Goal: Information Seeking & Learning: Learn about a topic

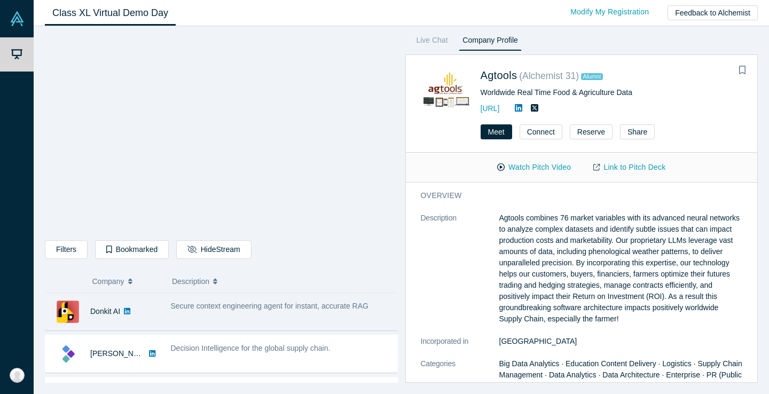
click at [256, 316] on div "Secure context engineering agent for instant, accurate RAG" at bounding box center [281, 312] width 232 height 34
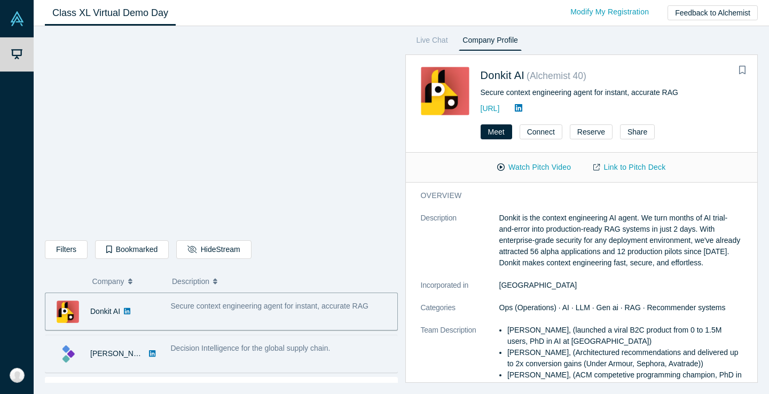
click at [329, 343] on div "Decision Intelligence for the global supply chain." at bounding box center [281, 348] width 221 height 11
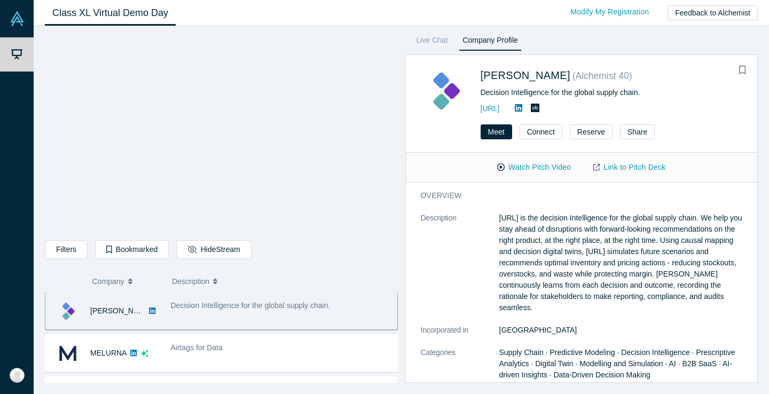
scroll to position [54, 0]
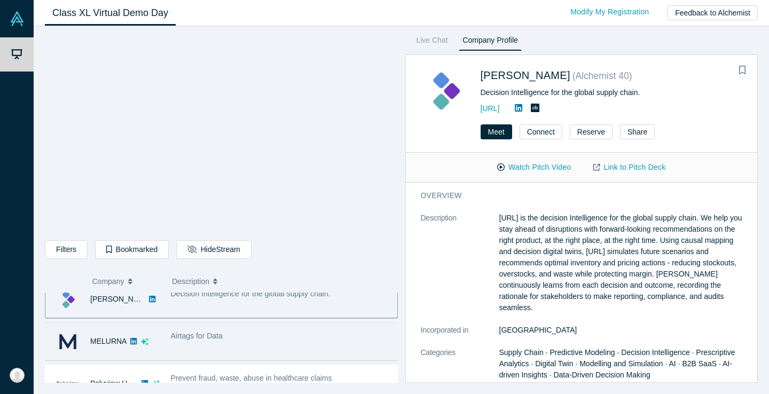
click at [246, 339] on div "Airtags for Data" at bounding box center [281, 336] width 221 height 11
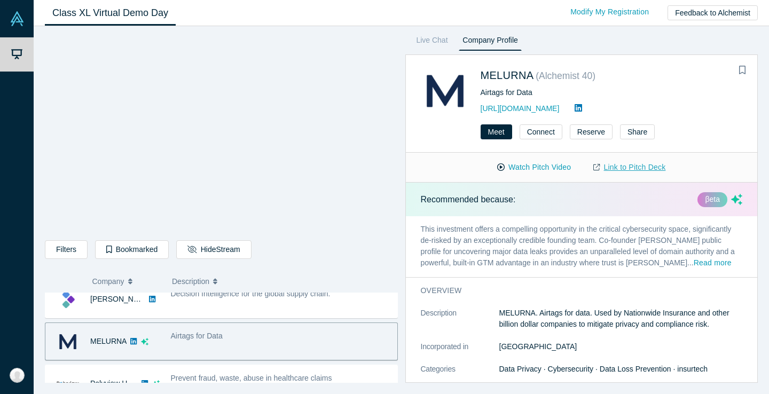
click at [634, 174] on link "Link to Pitch Deck" at bounding box center [629, 167] width 95 height 19
click at [530, 162] on button "Watch Pitch Video" at bounding box center [534, 167] width 96 height 19
click at [508, 106] on link "[URL][DOMAIN_NAME]" at bounding box center [520, 108] width 79 height 9
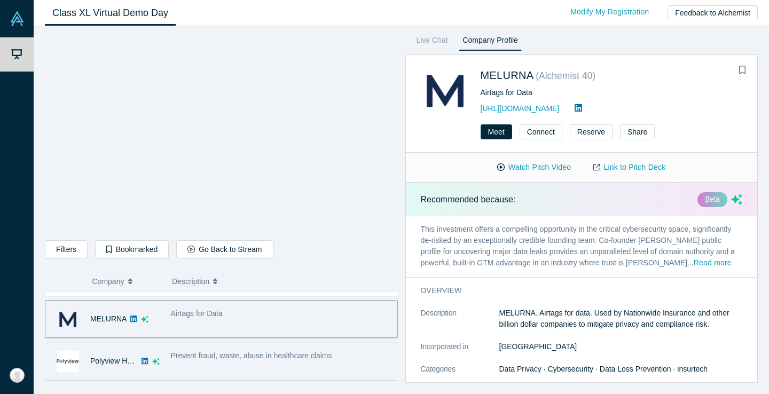
click at [269, 371] on div "Prevent fraud, waste, abuse in healthcare claims" at bounding box center [281, 362] width 232 height 34
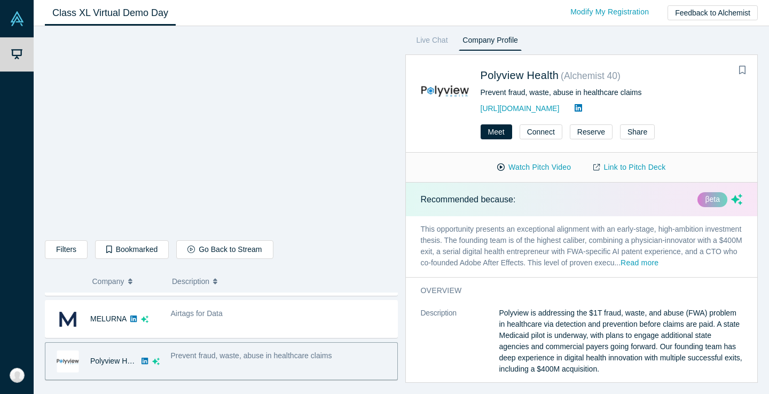
click at [693, 257] on p "This opportunity presents an exceptional alignment with an early-stage, high-am…" at bounding box center [582, 246] width 352 height 61
click at [659, 262] on button "Read more" at bounding box center [640, 263] width 38 height 12
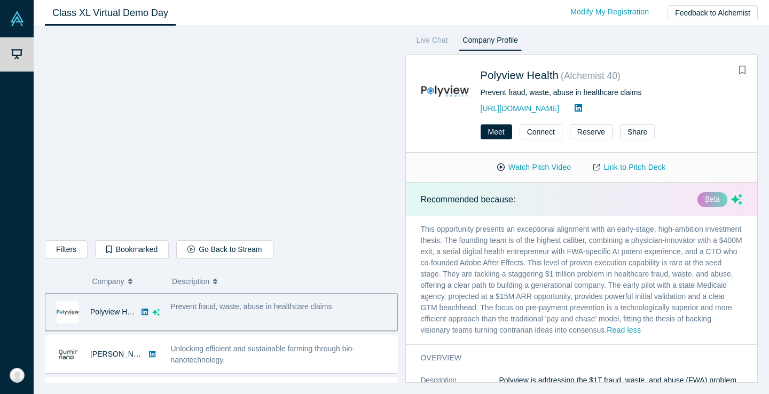
scroll to position [134, 0]
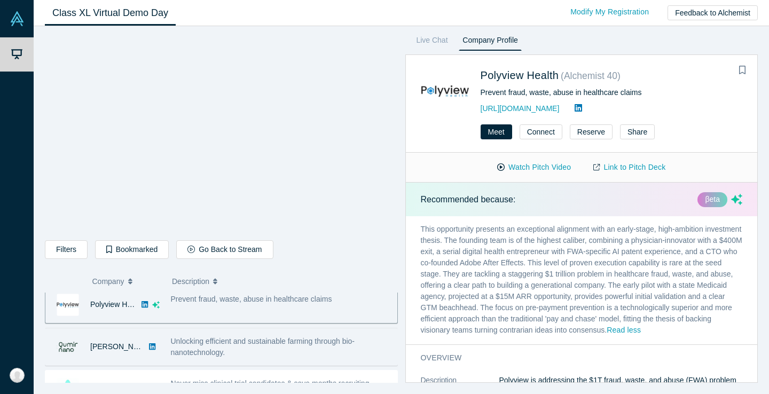
click at [317, 334] on div "Unlocking efficient and sustainable farming through bio-nanotechnology." at bounding box center [281, 347] width 232 height 34
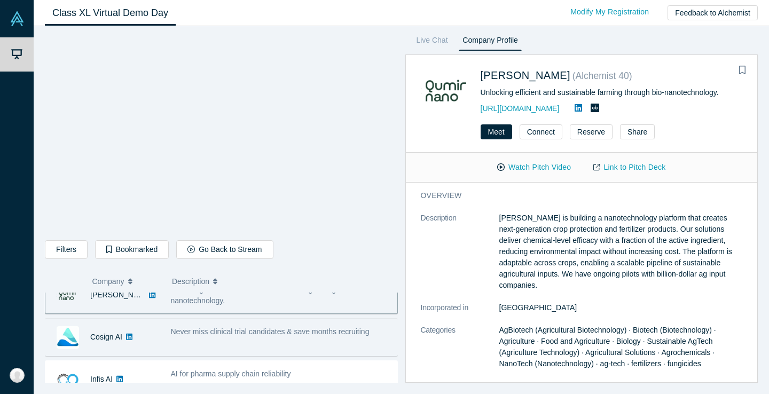
scroll to position [188, 0]
click at [306, 332] on span "Never miss clinical trial candidates & save months recruiting" at bounding box center [270, 329] width 199 height 9
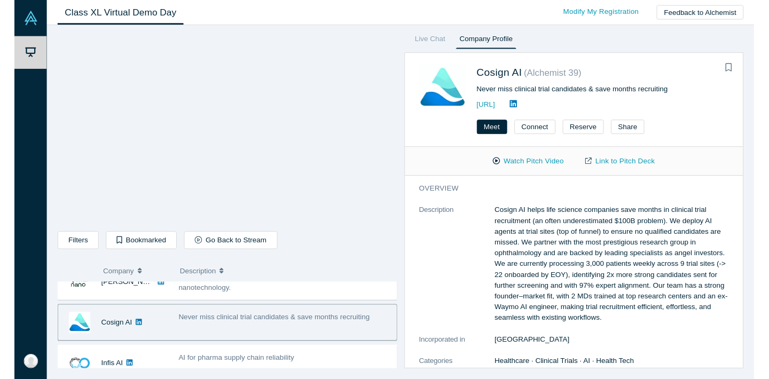
scroll to position [230, 0]
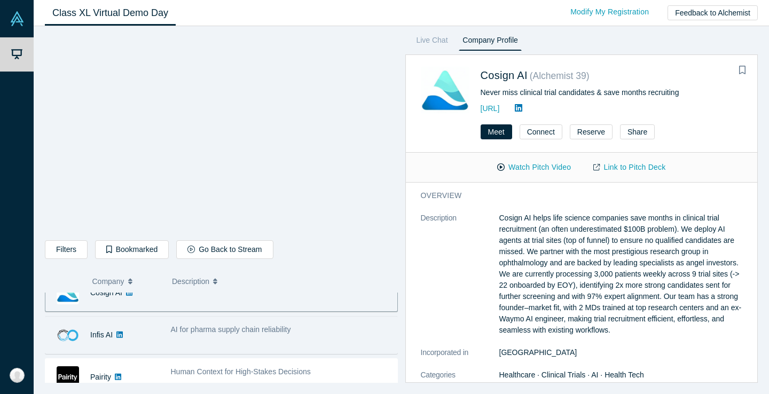
click at [311, 334] on div "AI for pharma supply chain reliability" at bounding box center [281, 329] width 221 height 11
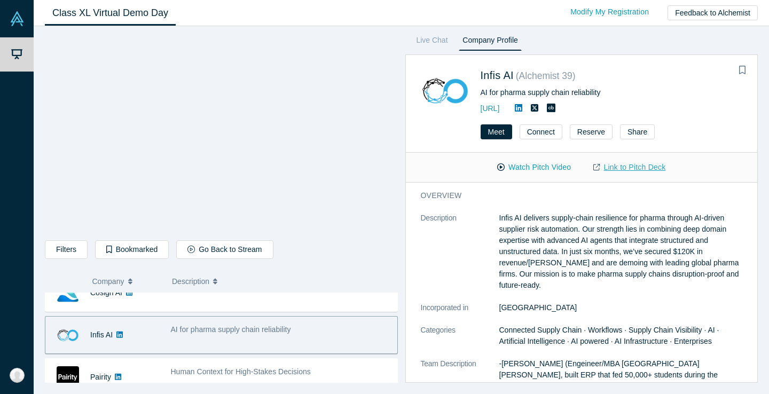
click at [640, 158] on link "Link to Pitch Deck" at bounding box center [629, 167] width 95 height 19
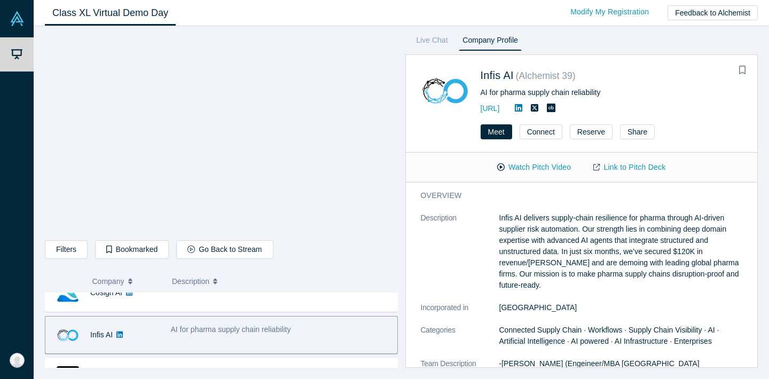
click at [527, 108] on link at bounding box center [519, 108] width 16 height 9
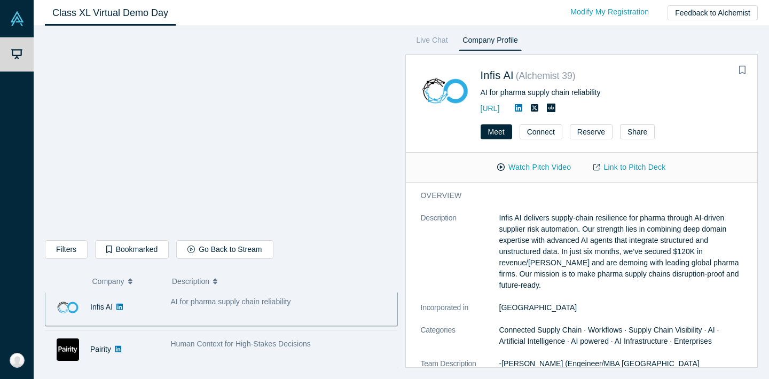
click at [302, 340] on span "Human Context for High-Stakes Decisions" at bounding box center [241, 344] width 140 height 9
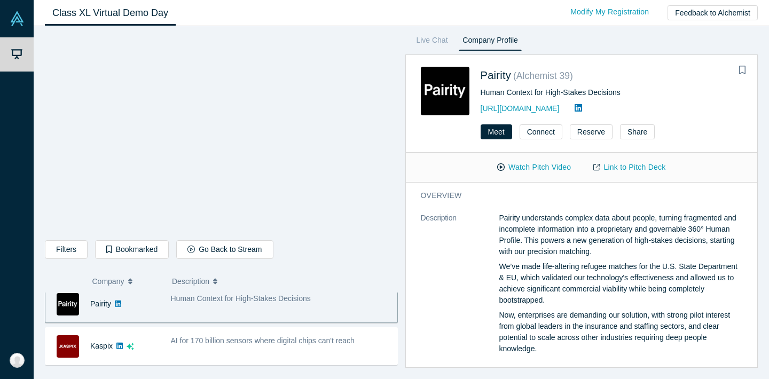
scroll to position [311, 0]
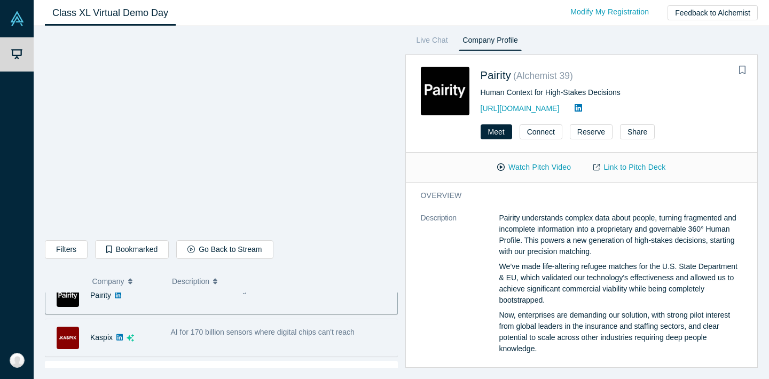
click at [299, 334] on span "AI for 170 billion sensors where digital chips can't reach" at bounding box center [263, 332] width 184 height 9
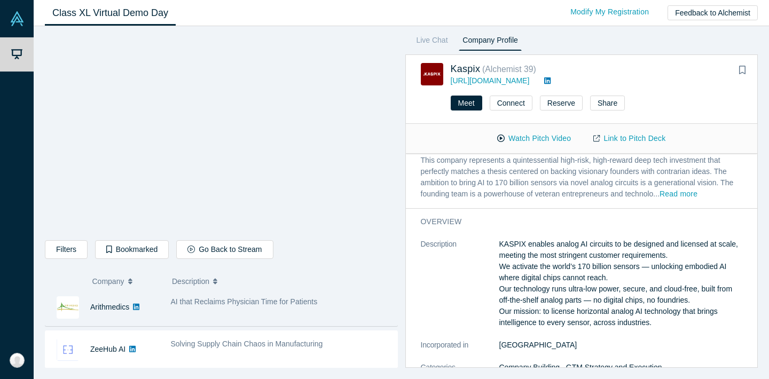
scroll to position [385, 0]
click at [307, 313] on div "AI that Reclaims Physician Time for Patients" at bounding box center [281, 307] width 232 height 34
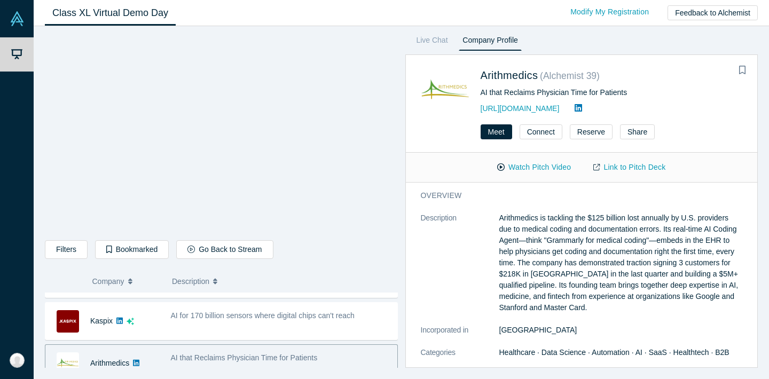
scroll to position [324, 0]
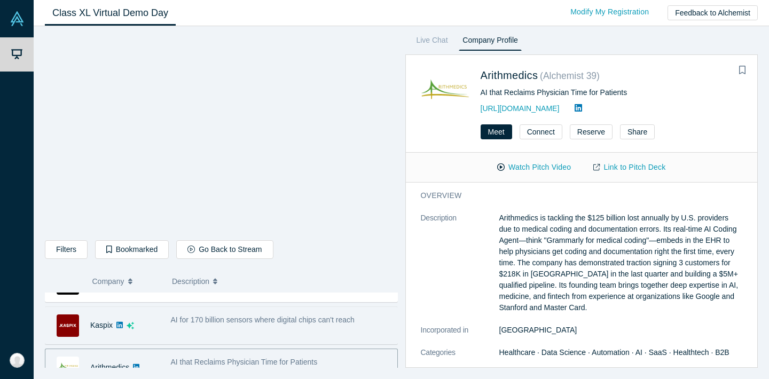
click at [271, 323] on span "AI for 170 billion sensors where digital chips can't reach" at bounding box center [263, 320] width 184 height 9
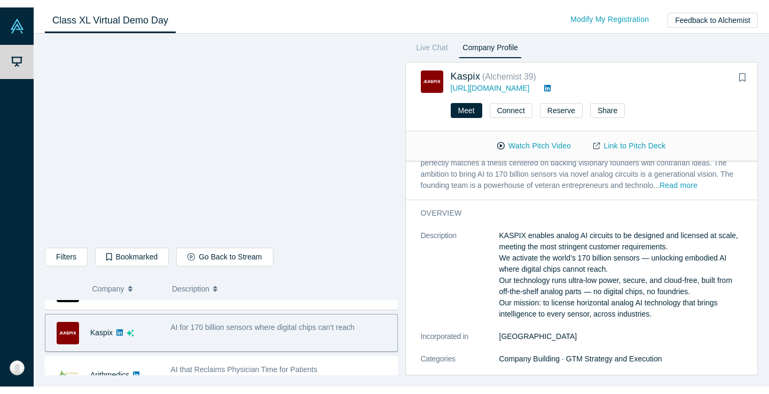
scroll to position [57, 0]
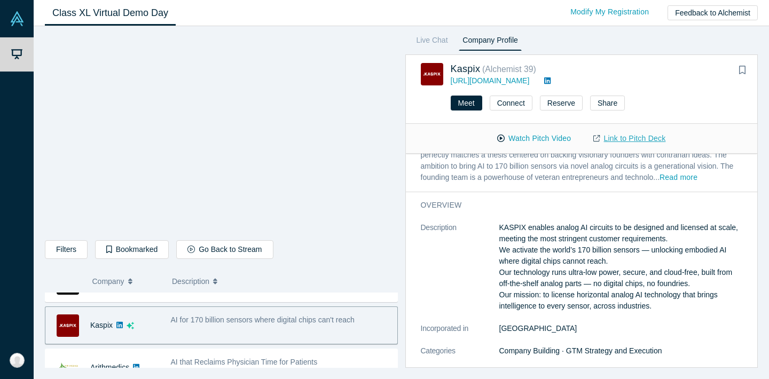
click at [646, 142] on link "Link to Pitch Deck" at bounding box center [629, 138] width 95 height 19
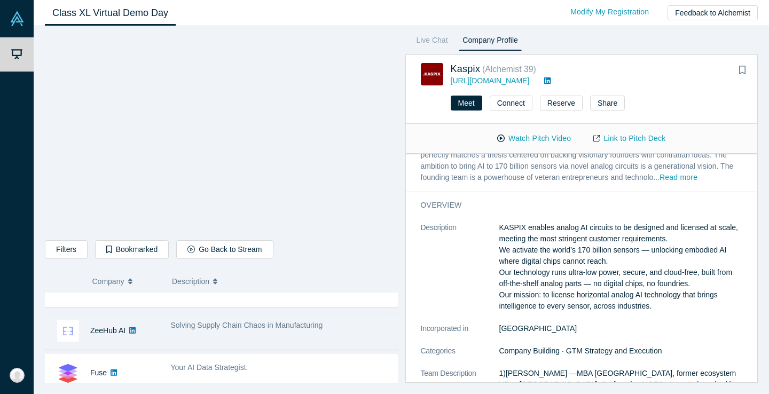
scroll to position [427, 0]
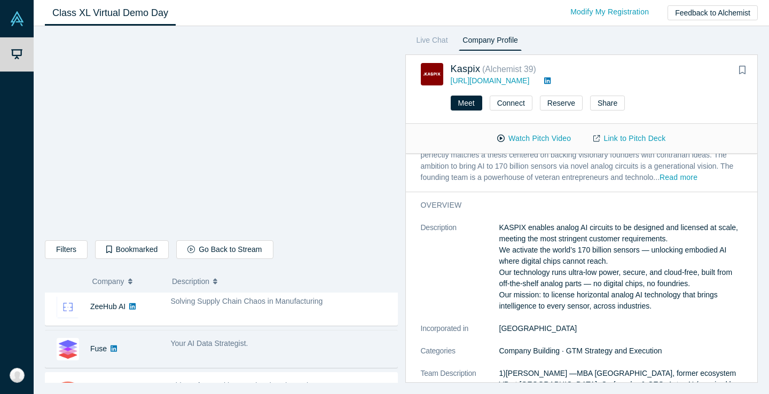
click at [257, 342] on div "Your AI Data Strategist." at bounding box center [281, 343] width 221 height 11
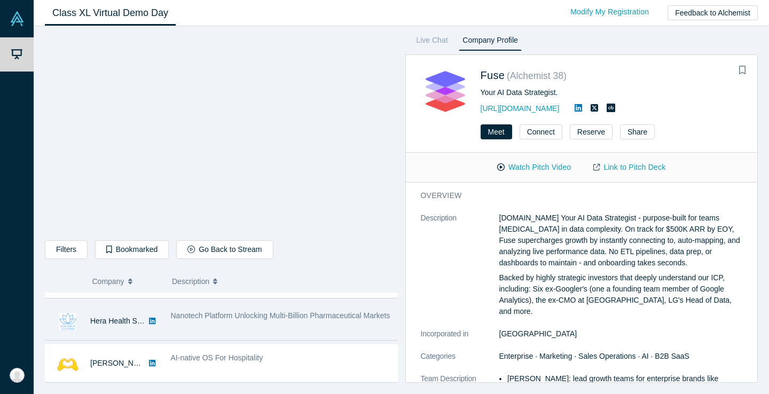
scroll to position [532, 0]
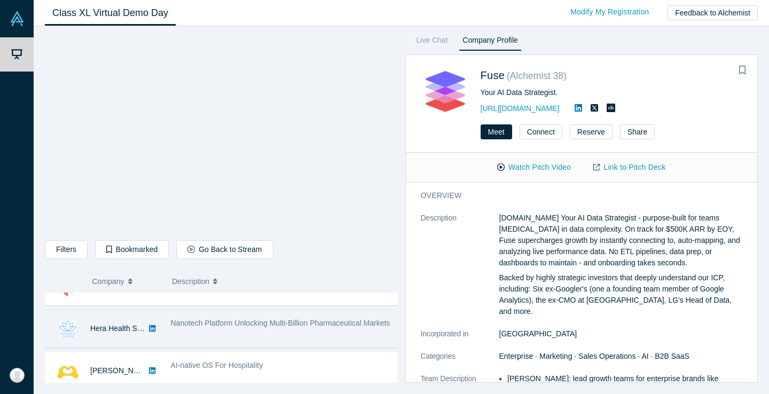
click at [246, 327] on span "Nanotech Platform Unlocking Multi-Billion Pharmaceutical Markets" at bounding box center [281, 323] width 220 height 9
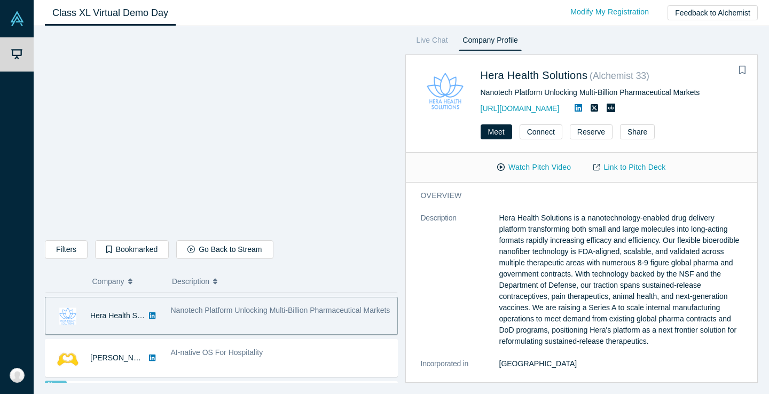
scroll to position [549, 0]
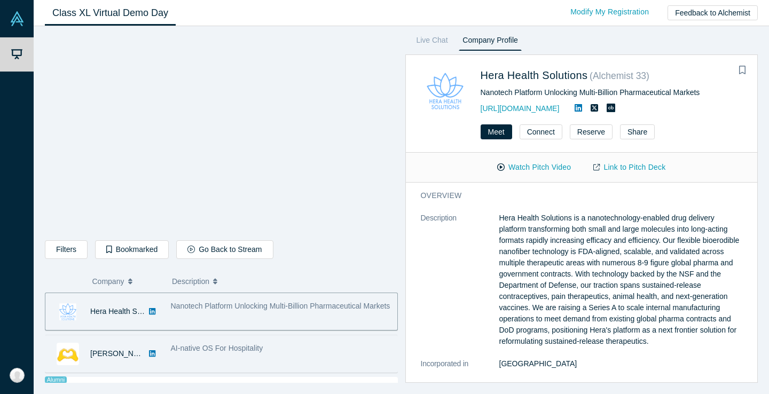
click at [278, 356] on div "AI-native OS For Hospitality" at bounding box center [281, 354] width 232 height 34
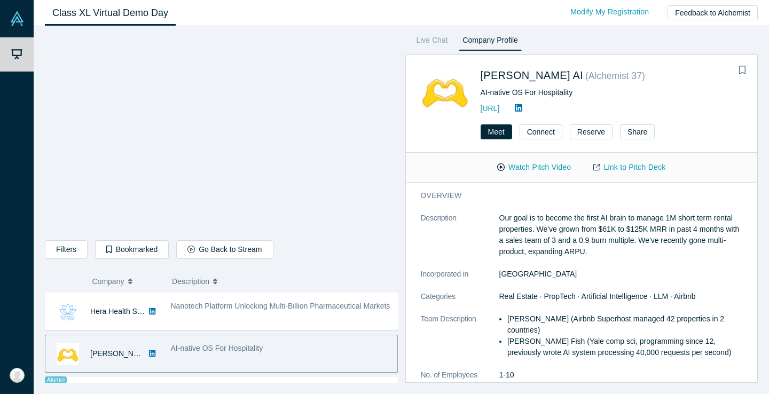
click at [568, 244] on p "Our goal is to become the first AI brain to manage 1M short term rental propert…" at bounding box center [621, 235] width 244 height 45
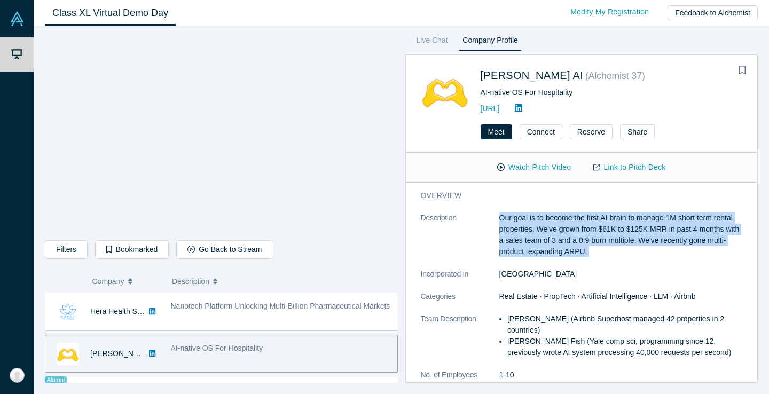
click at [588, 235] on p "Our goal is to become the first AI brain to manage 1M short term rental propert…" at bounding box center [621, 235] width 244 height 45
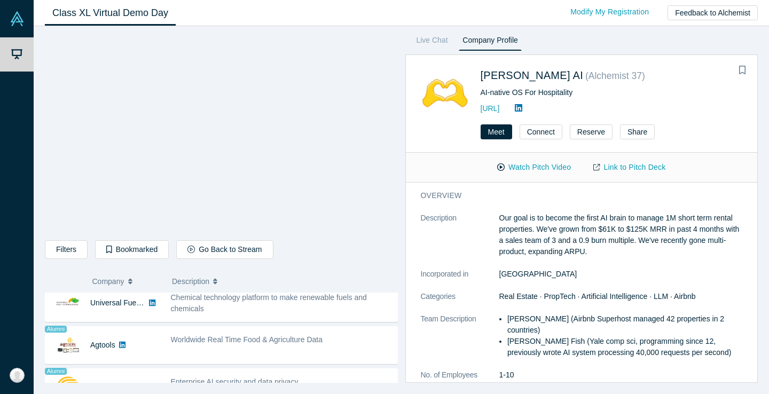
scroll to position [644, 0]
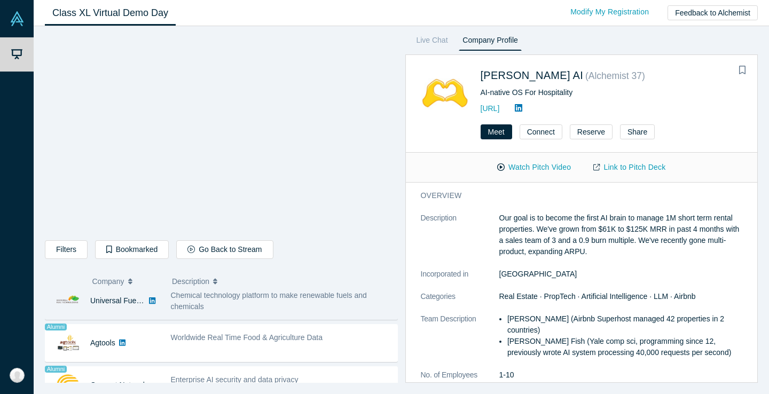
click at [274, 301] on div "Chemical technology platform to make renewable fuels and chemicals" at bounding box center [281, 301] width 221 height 22
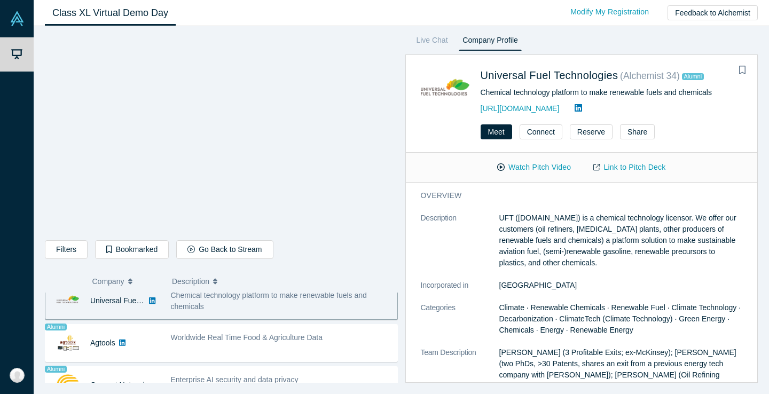
scroll to position [633, 0]
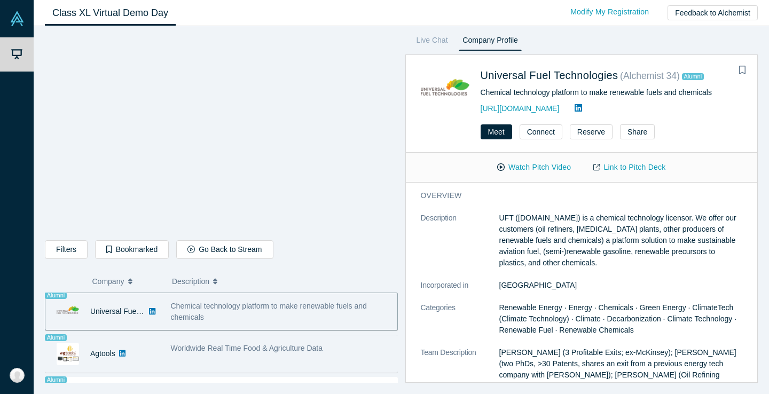
click at [262, 342] on div "Worldwide Real Time Food & Agriculture Data" at bounding box center [281, 354] width 232 height 34
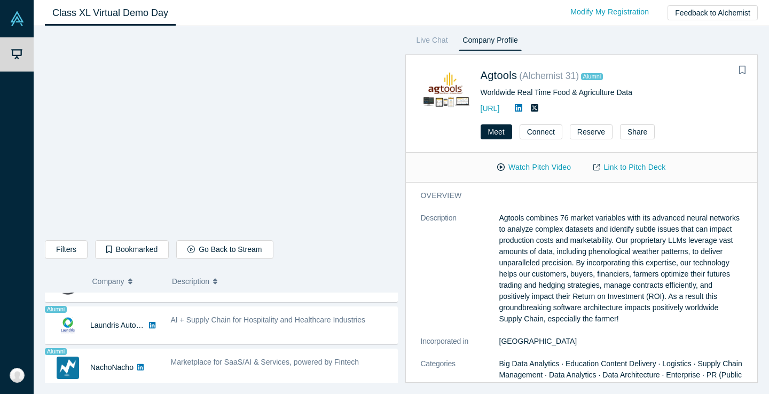
scroll to position [750, 0]
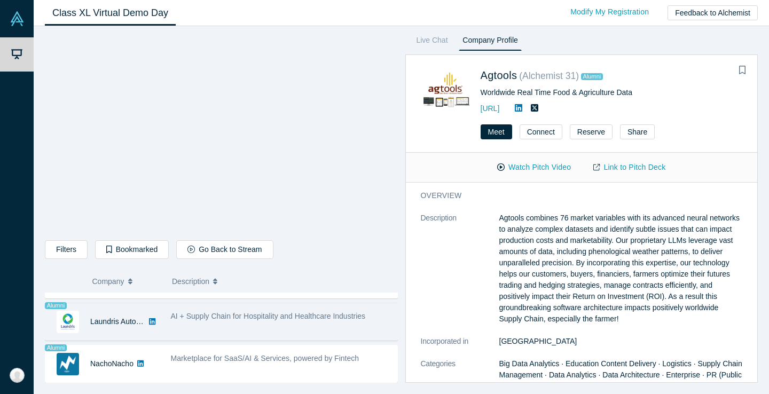
click at [248, 323] on div "AI + Supply Chain for Hospitality and Healthcare Industries" at bounding box center [281, 322] width 232 height 34
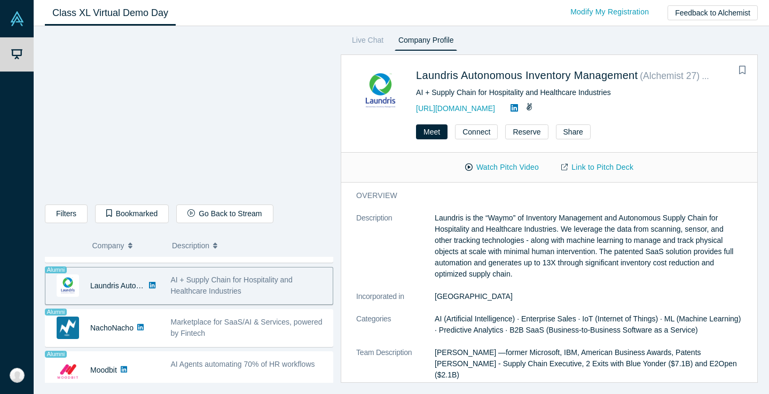
click at [496, 247] on p "Laundris is the “Waymo” of Inventory Management and Autonomous Supply Chain for…" at bounding box center [589, 246] width 308 height 67
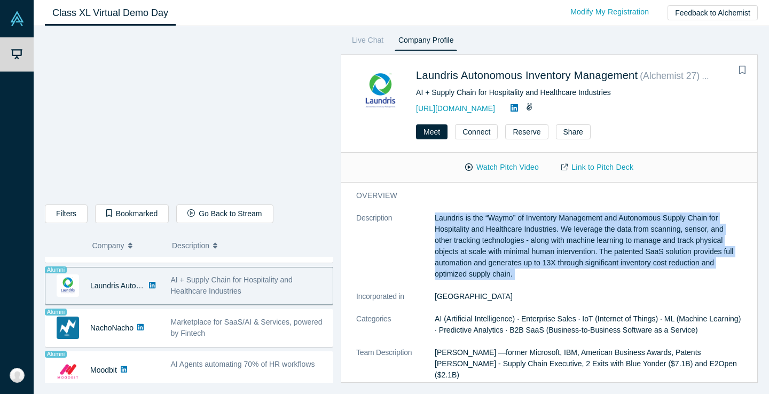
click at [542, 235] on p "Laundris is the “Waymo” of Inventory Management and Autonomous Supply Chain for…" at bounding box center [589, 246] width 308 height 67
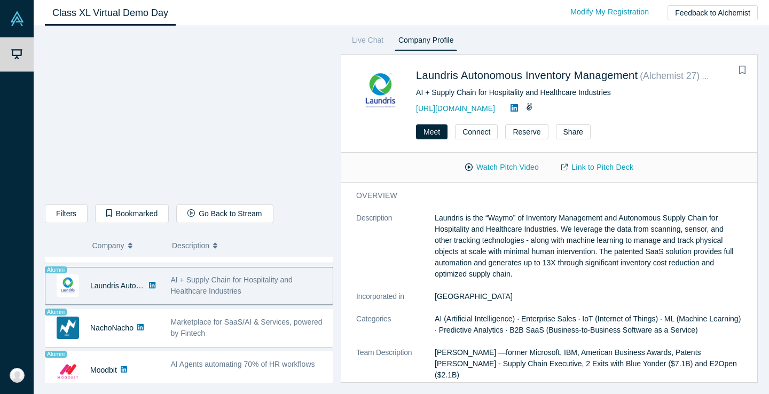
click at [542, 235] on p "Laundris is the “Waymo” of Inventory Management and Autonomous Supply Chain for…" at bounding box center [589, 246] width 308 height 67
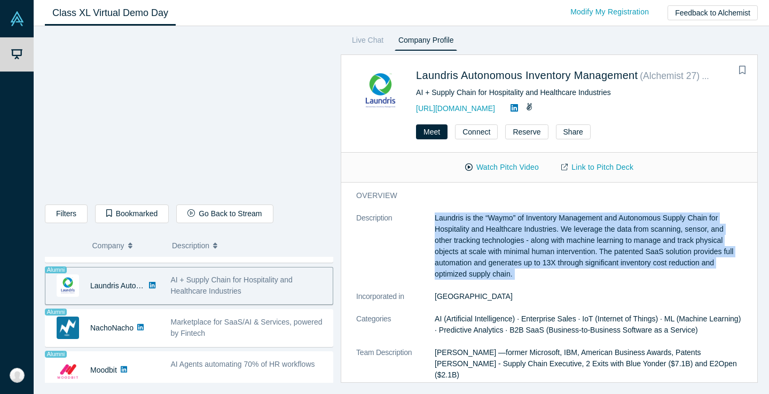
click at [572, 239] on p "Laundris is the “Waymo” of Inventory Management and Autonomous Supply Chain for…" at bounding box center [589, 246] width 308 height 67
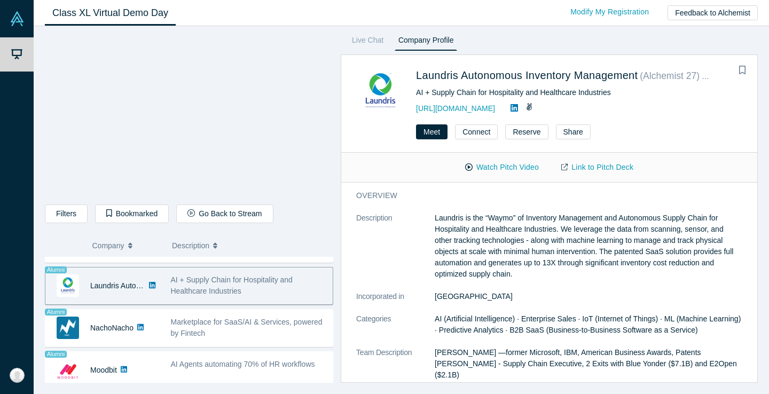
click at [572, 239] on p "Laundris is the “Waymo” of Inventory Management and Autonomous Supply Chain for…" at bounding box center [589, 246] width 308 height 67
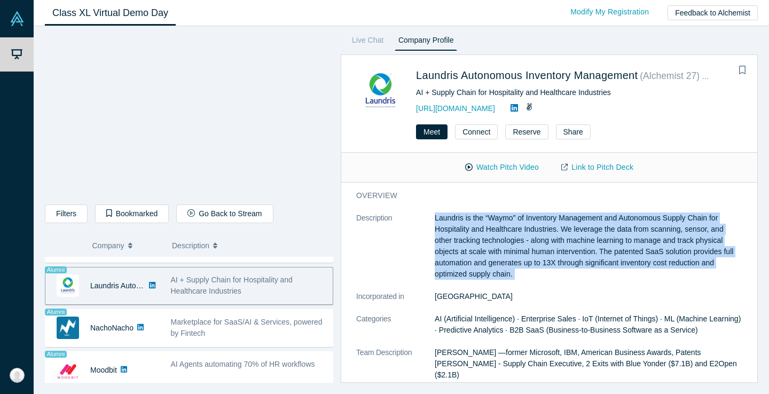
click at [596, 233] on p "Laundris is the “Waymo” of Inventory Management and Autonomous Supply Chain for…" at bounding box center [589, 246] width 308 height 67
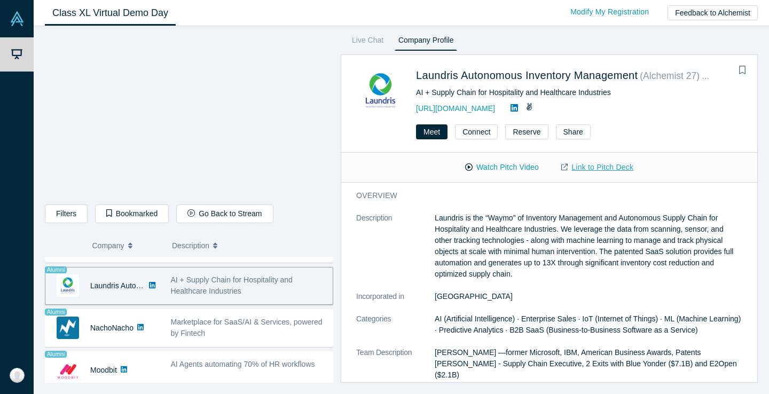
click at [579, 167] on link "Link to Pitch Deck" at bounding box center [597, 167] width 95 height 19
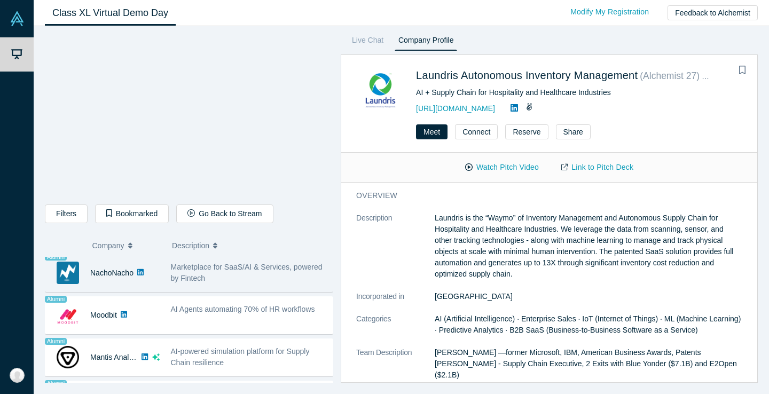
click at [212, 263] on span "Marketplace for SaaS/AI & Services, powered by Fintech" at bounding box center [247, 273] width 152 height 20
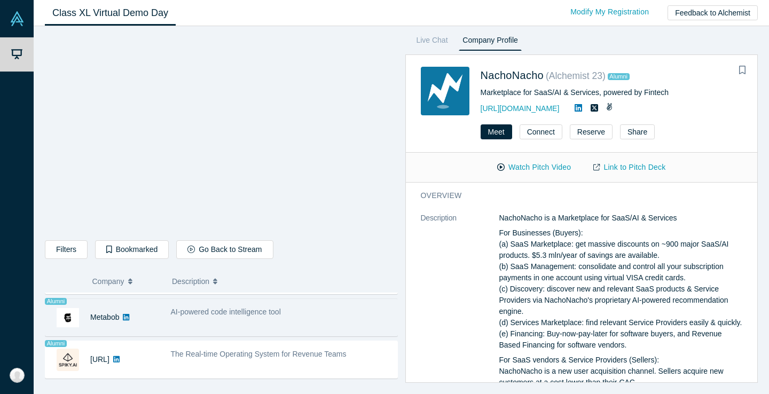
scroll to position [965, 0]
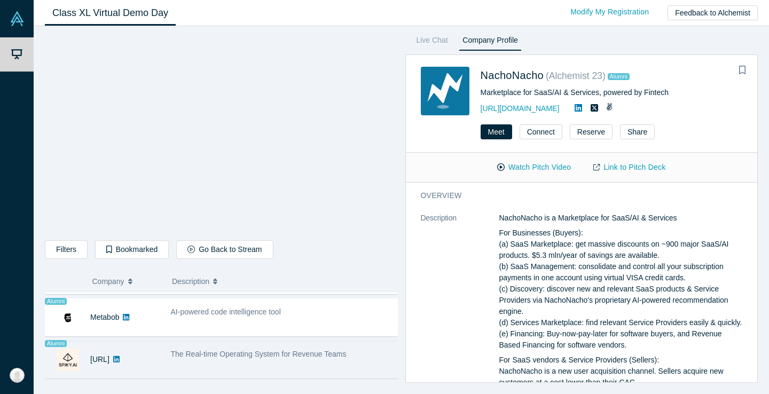
click at [289, 360] on div "The Real-time Operating System for Revenue Teams" at bounding box center [281, 360] width 232 height 34
